Goal: Navigation & Orientation: Find specific page/section

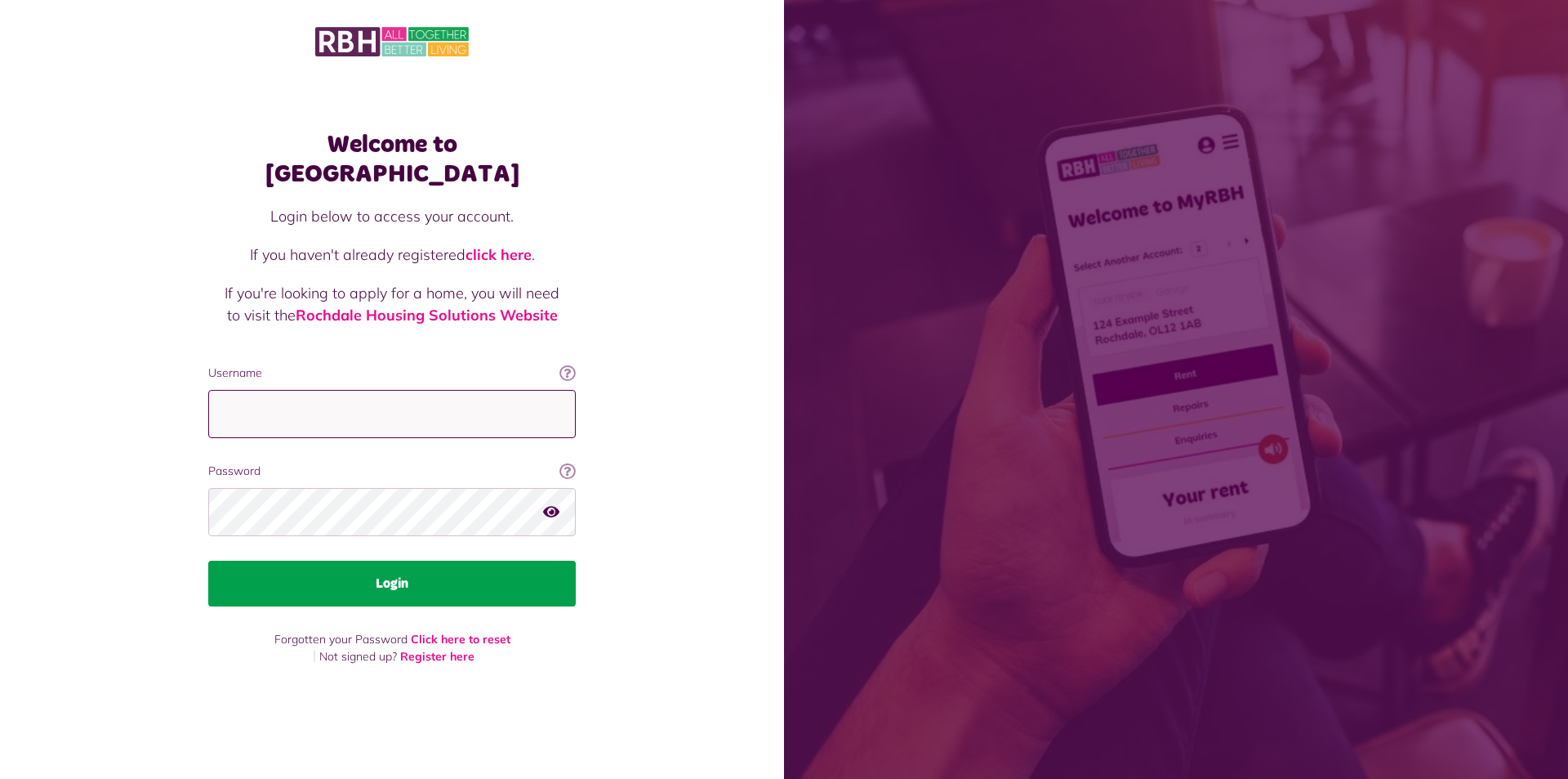
type input "**********"
drag, startPoint x: 479, startPoint y: 565, endPoint x: 486, endPoint y: 556, distance: 11.4
click at [480, 523] on button "Login" at bounding box center [392, 583] width 367 height 46
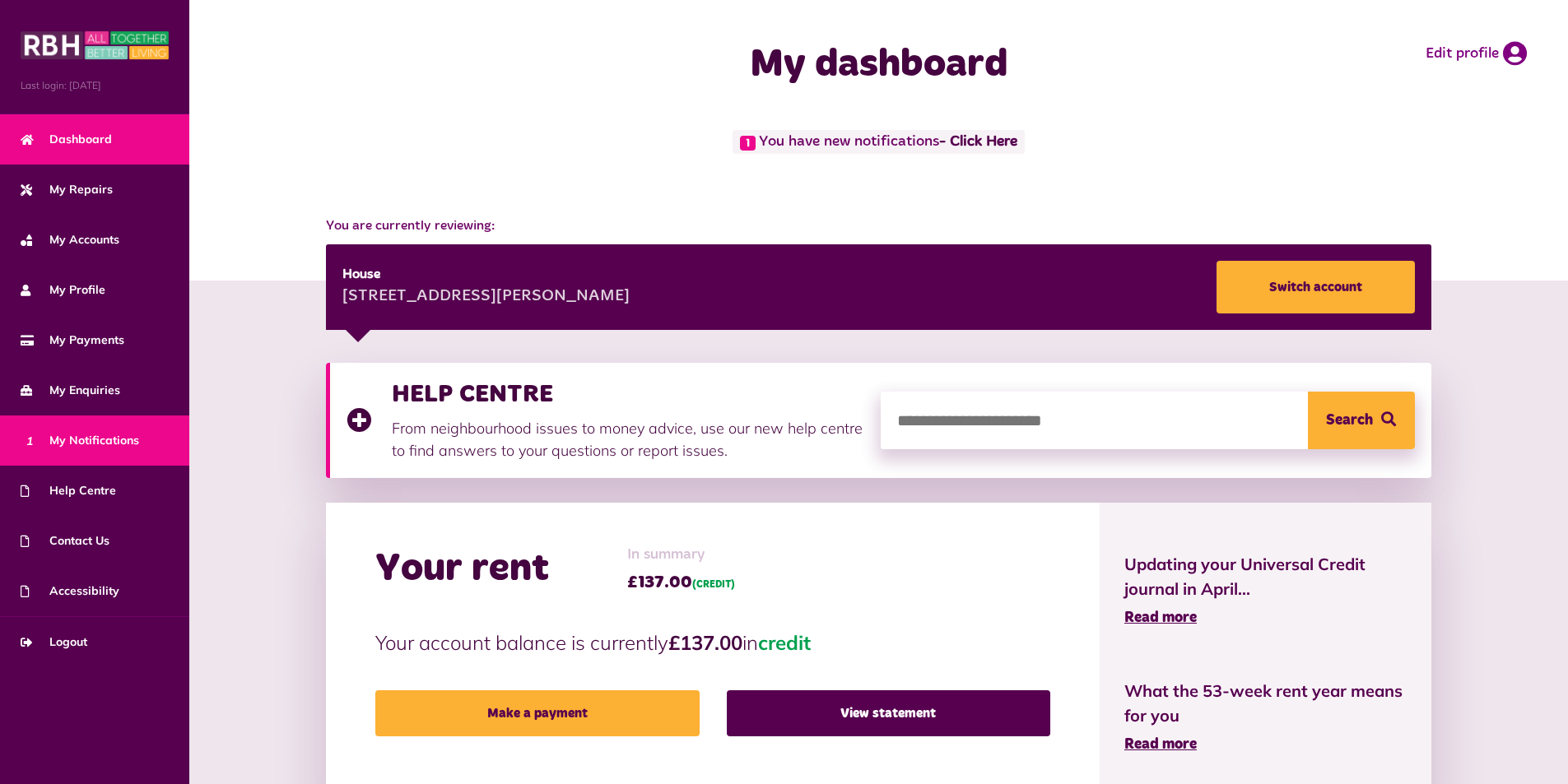
click at [94, 438] on span "1 My Notifications" at bounding box center [80, 440] width 119 height 17
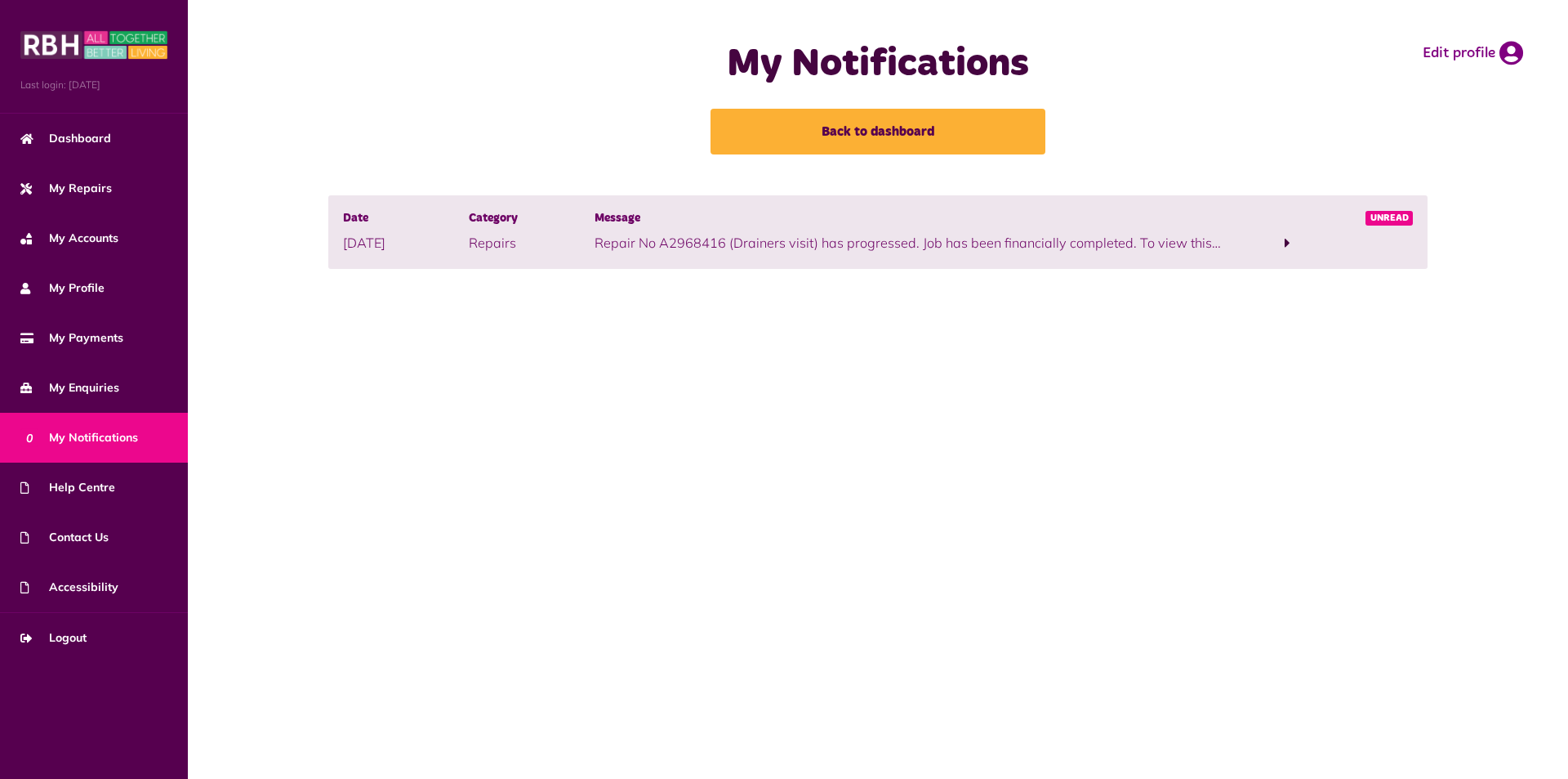
click at [1285, 244] on span at bounding box center [1287, 242] width 6 height 14
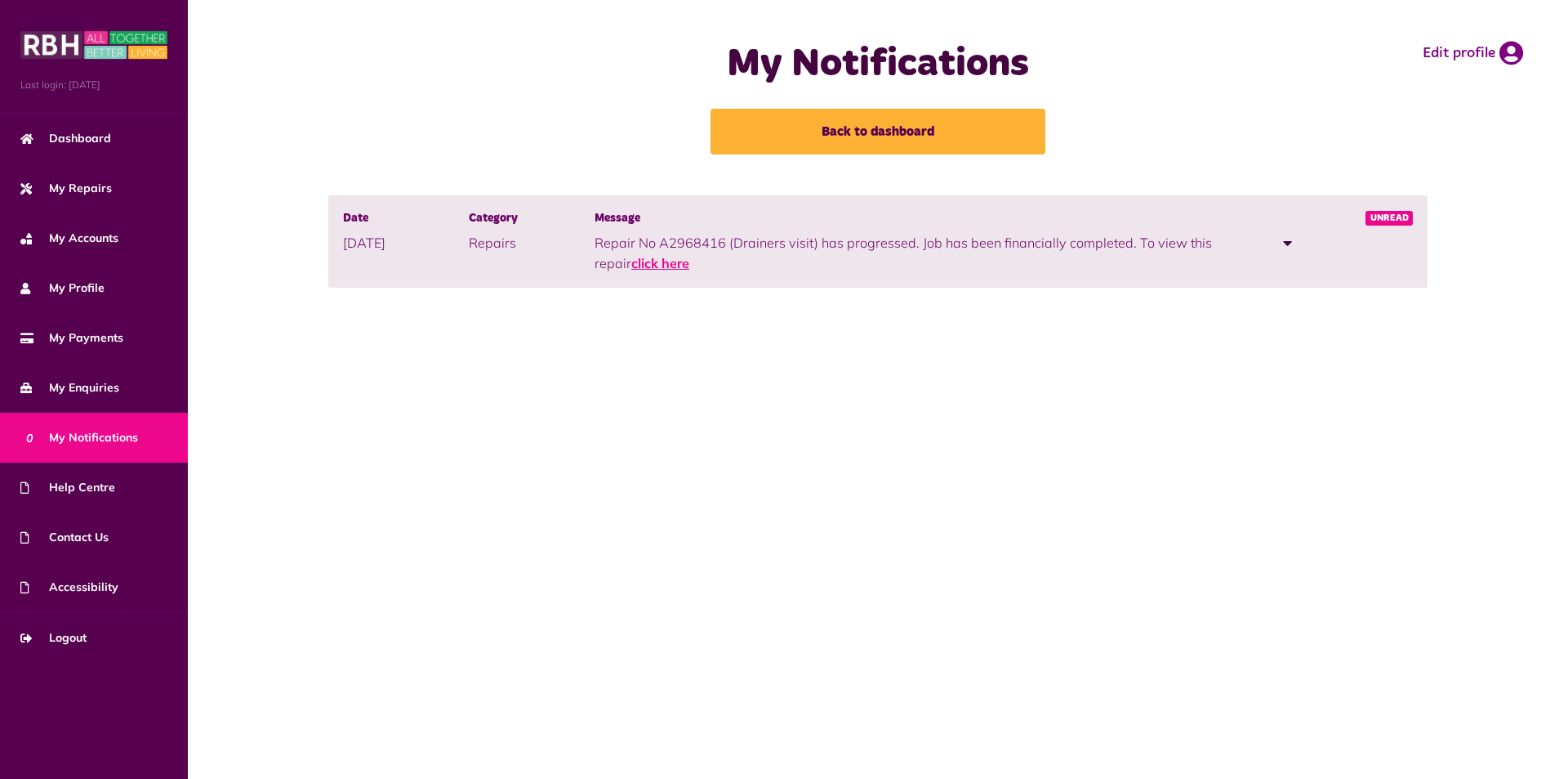
click at [654, 264] on link "click here" at bounding box center [660, 262] width 58 height 16
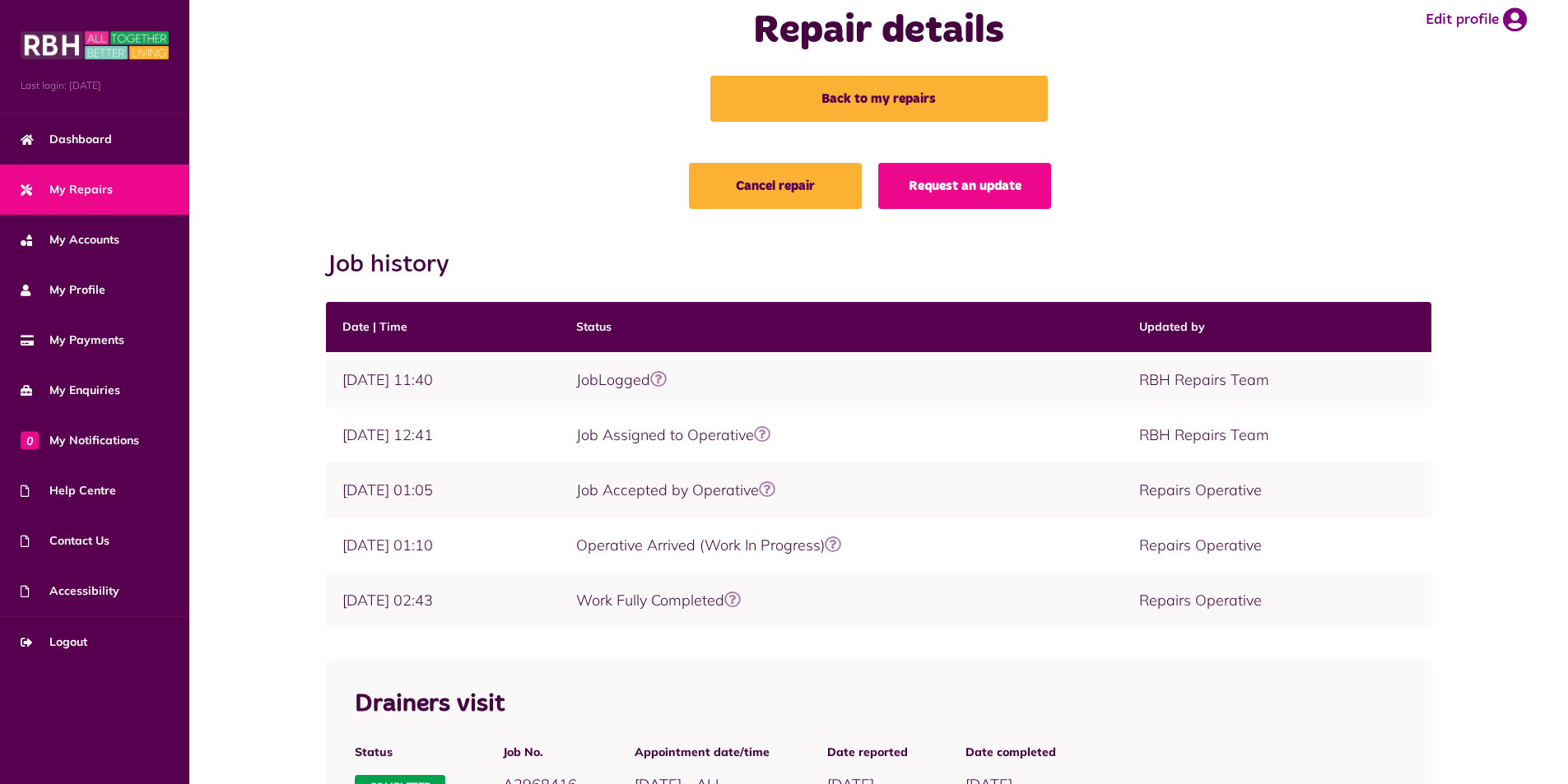
scroll to position [32, 0]
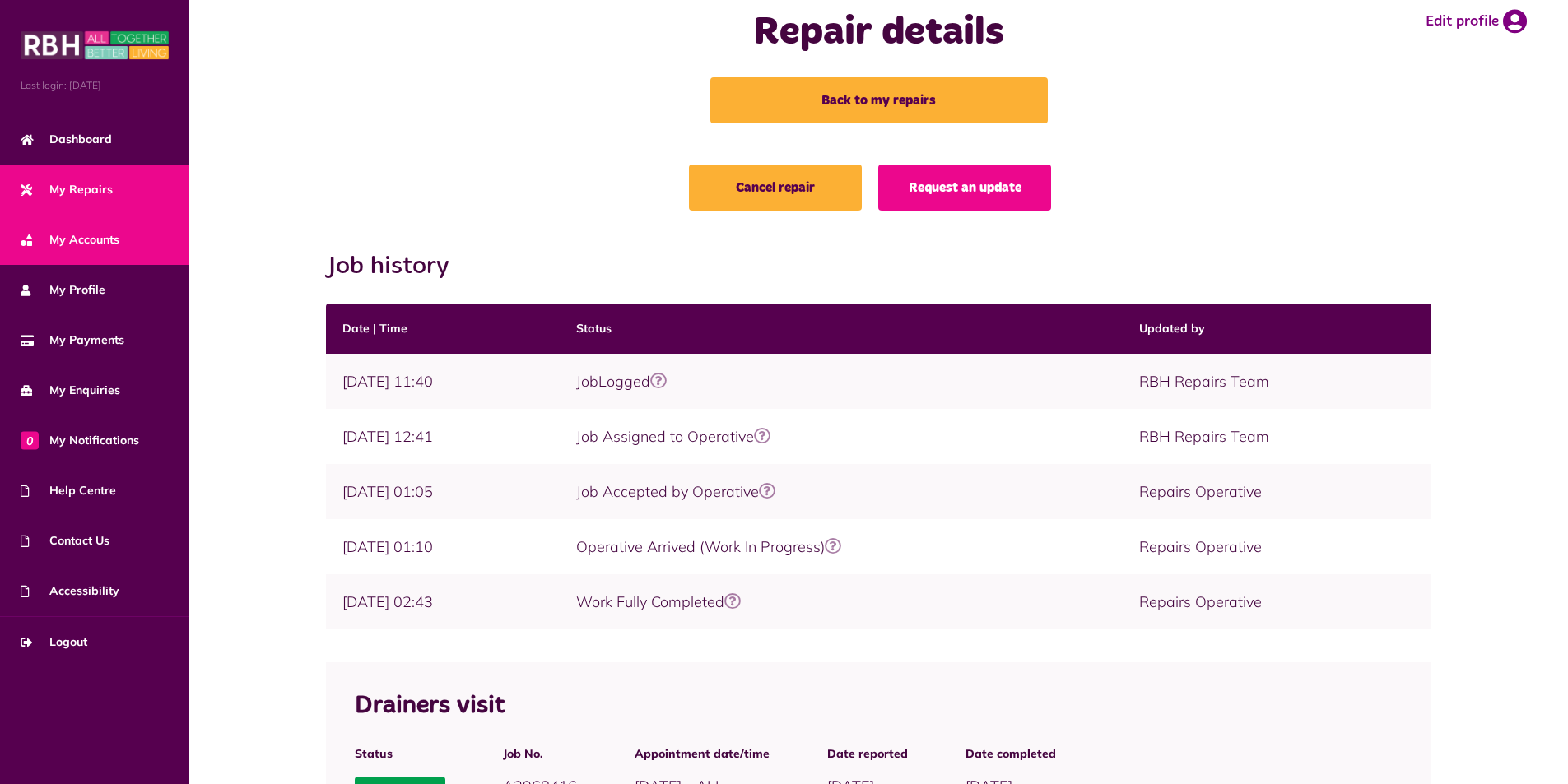
click at [92, 246] on span "My Accounts" at bounding box center [70, 239] width 98 height 17
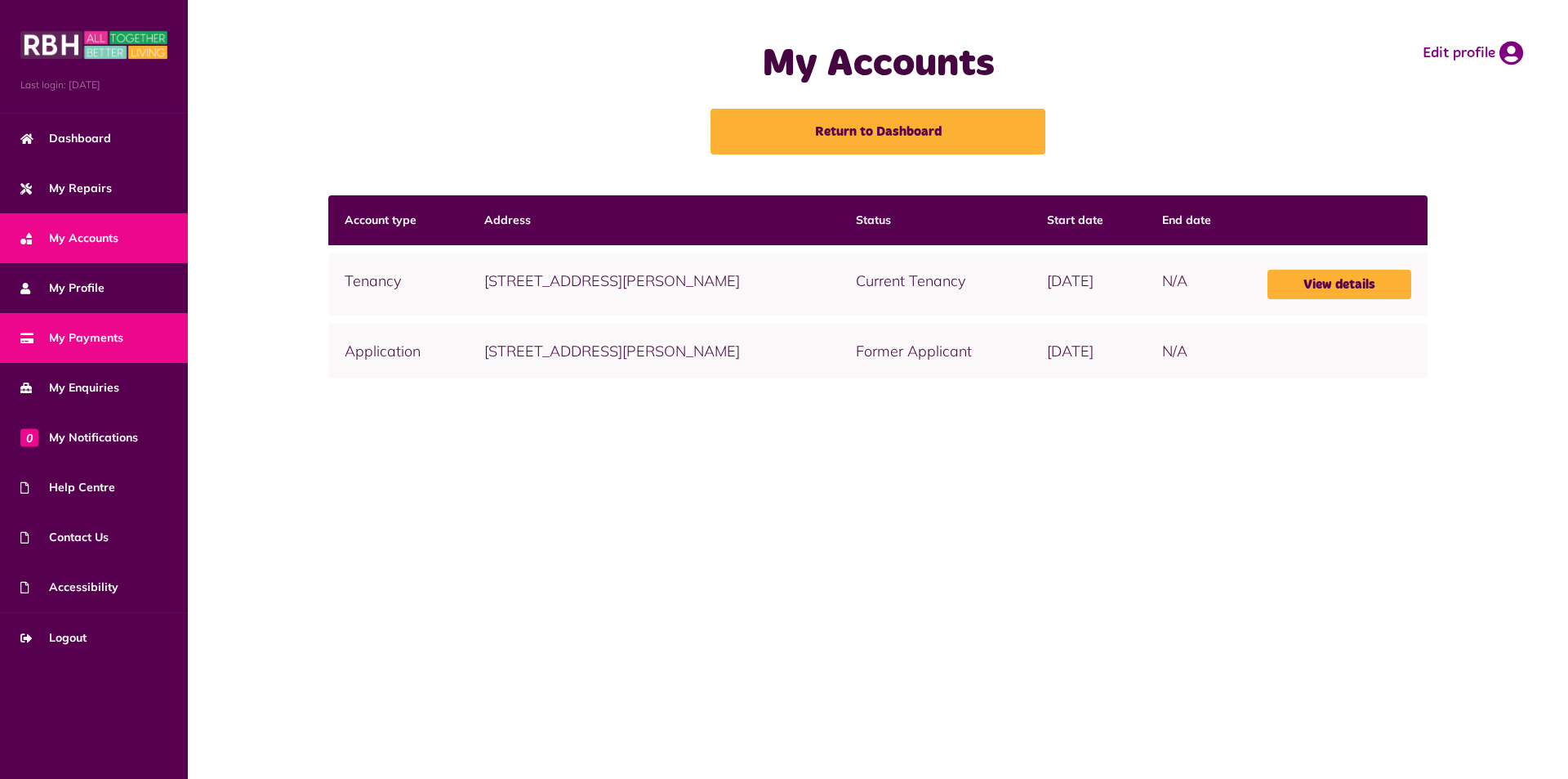
click at [94, 341] on span "My Payments" at bounding box center [72, 338] width 103 height 17
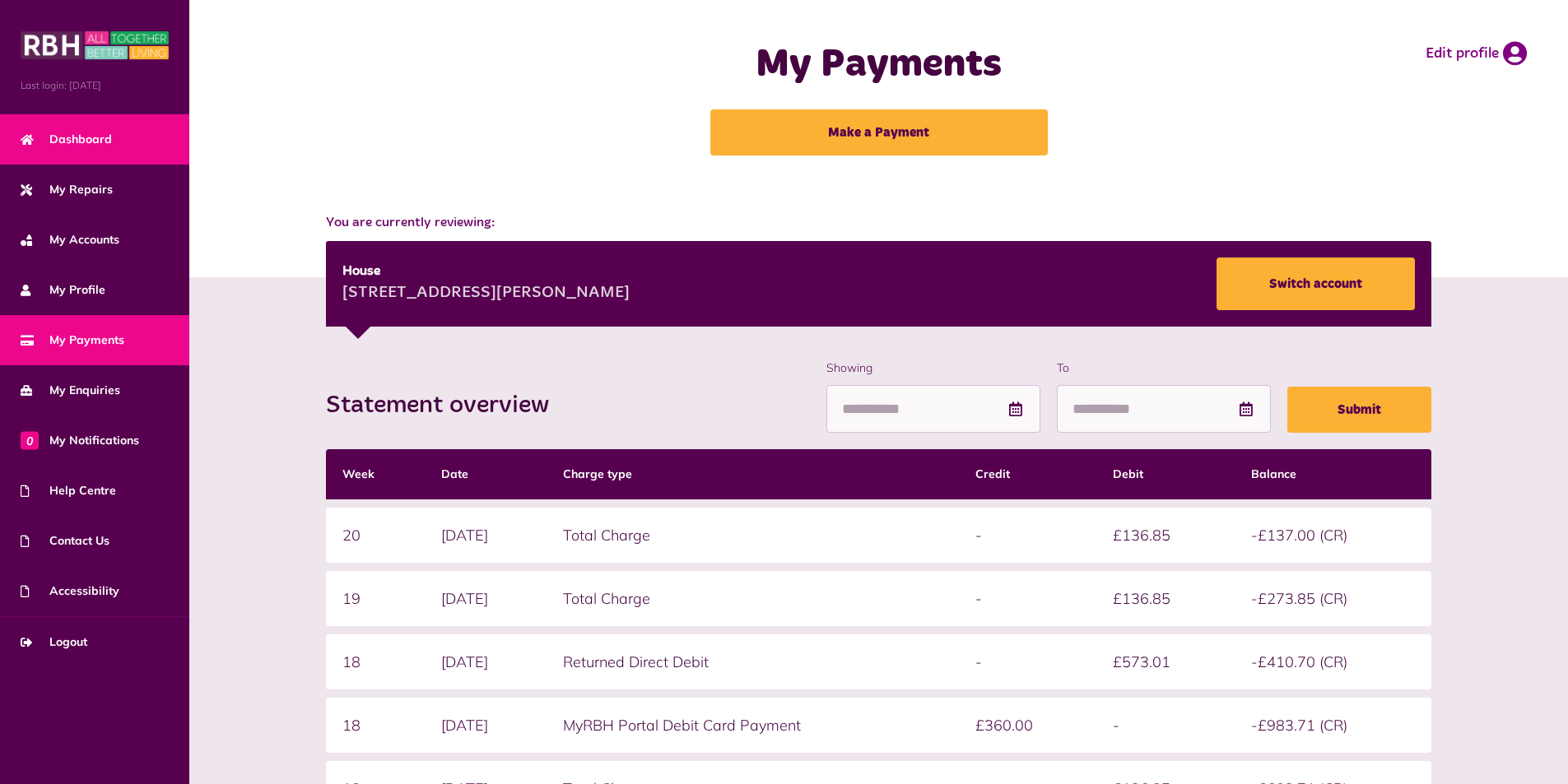
click at [83, 142] on span "Dashboard" at bounding box center [66, 139] width 92 height 17
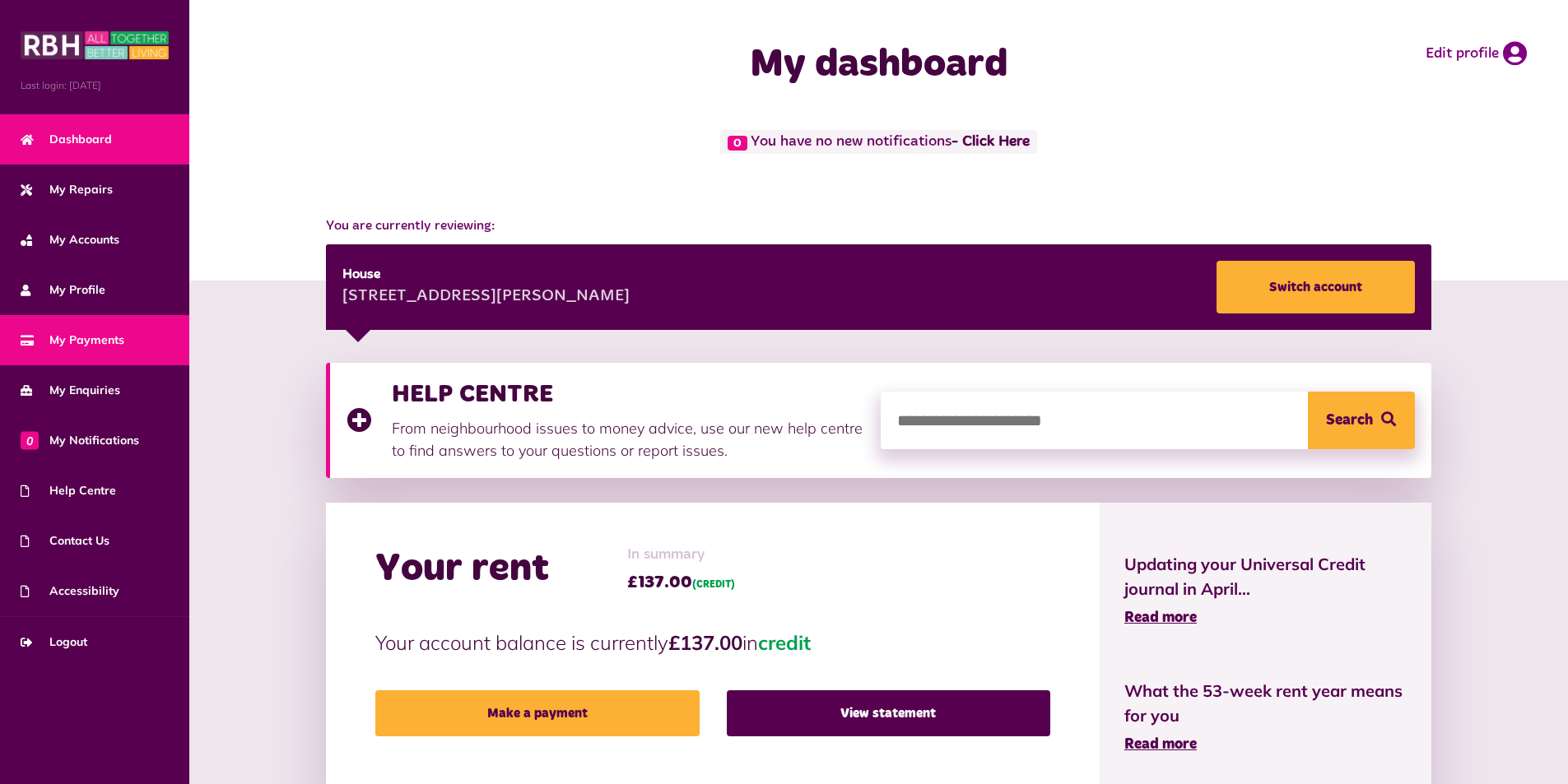
click at [71, 336] on span "My Payments" at bounding box center [72, 340] width 104 height 17
